Goal: Task Accomplishment & Management: Manage account settings

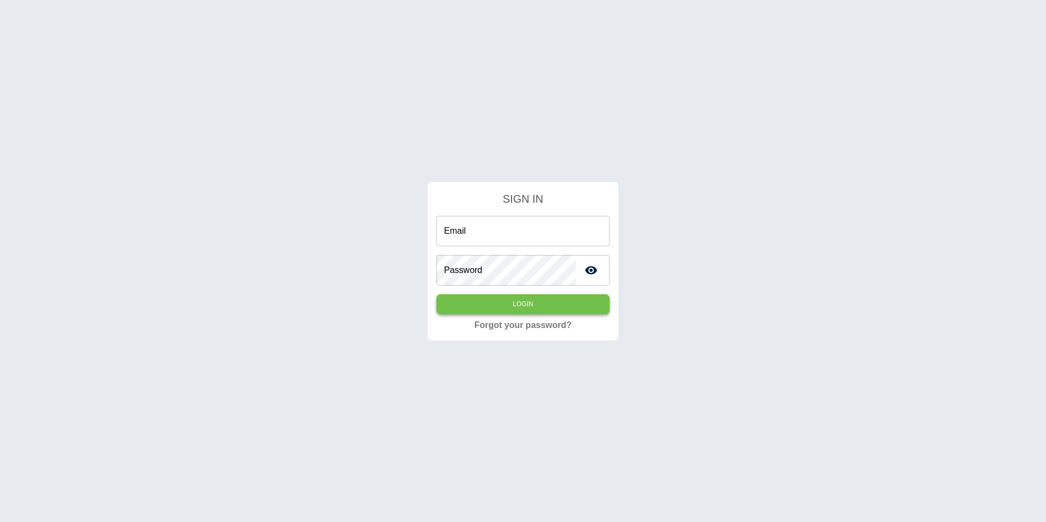
type input "**********"
click at [491, 301] on button "Login" at bounding box center [522, 304] width 173 height 20
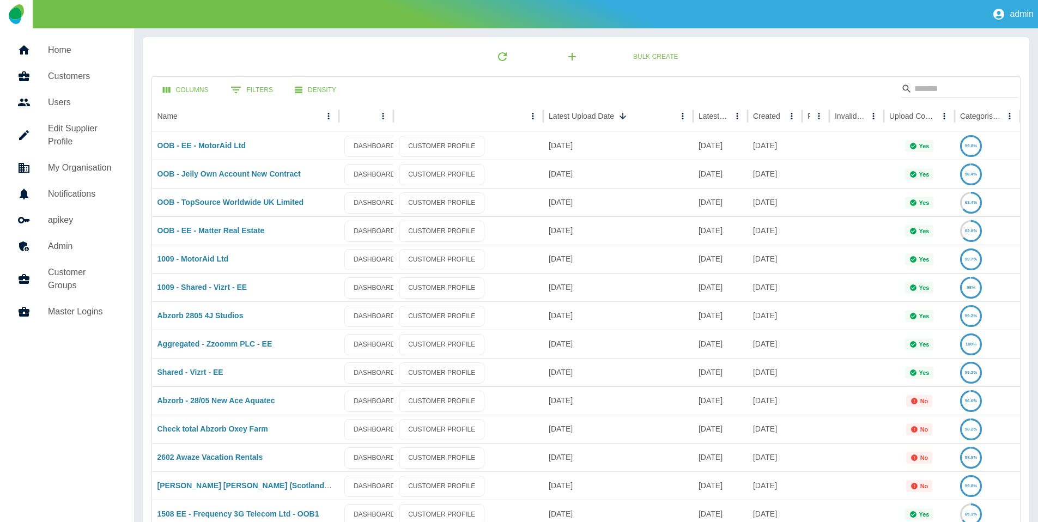
click at [587, 18] on div "admin" at bounding box center [519, 14] width 1038 height 28
